Goal: Task Accomplishment & Management: Manage account settings

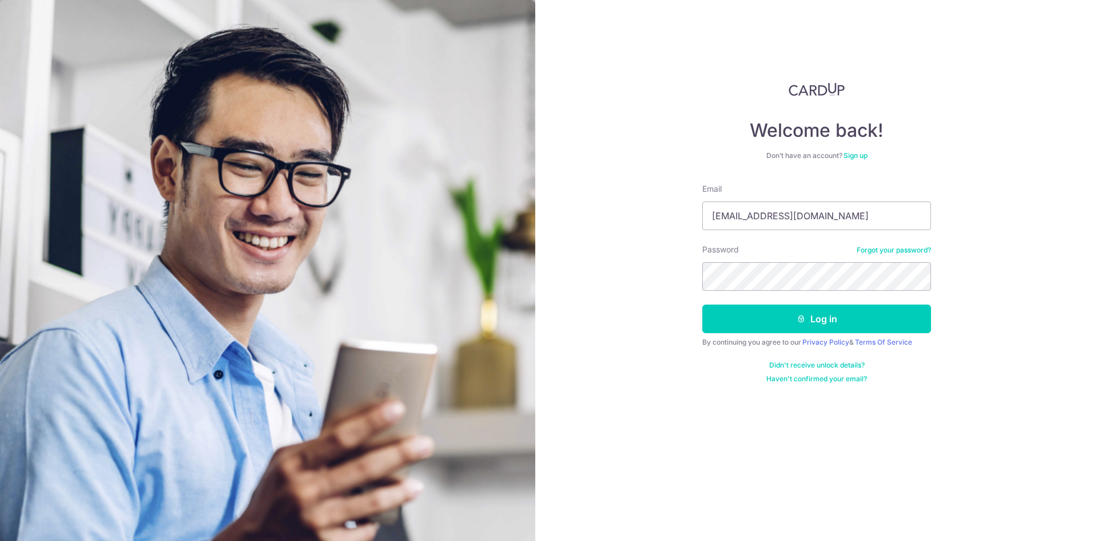
type input "[EMAIL_ADDRESS][DOMAIN_NAME]"
click at [785, 312] on button "Log in" at bounding box center [816, 318] width 229 height 29
